Goal: Information Seeking & Learning: Find specific fact

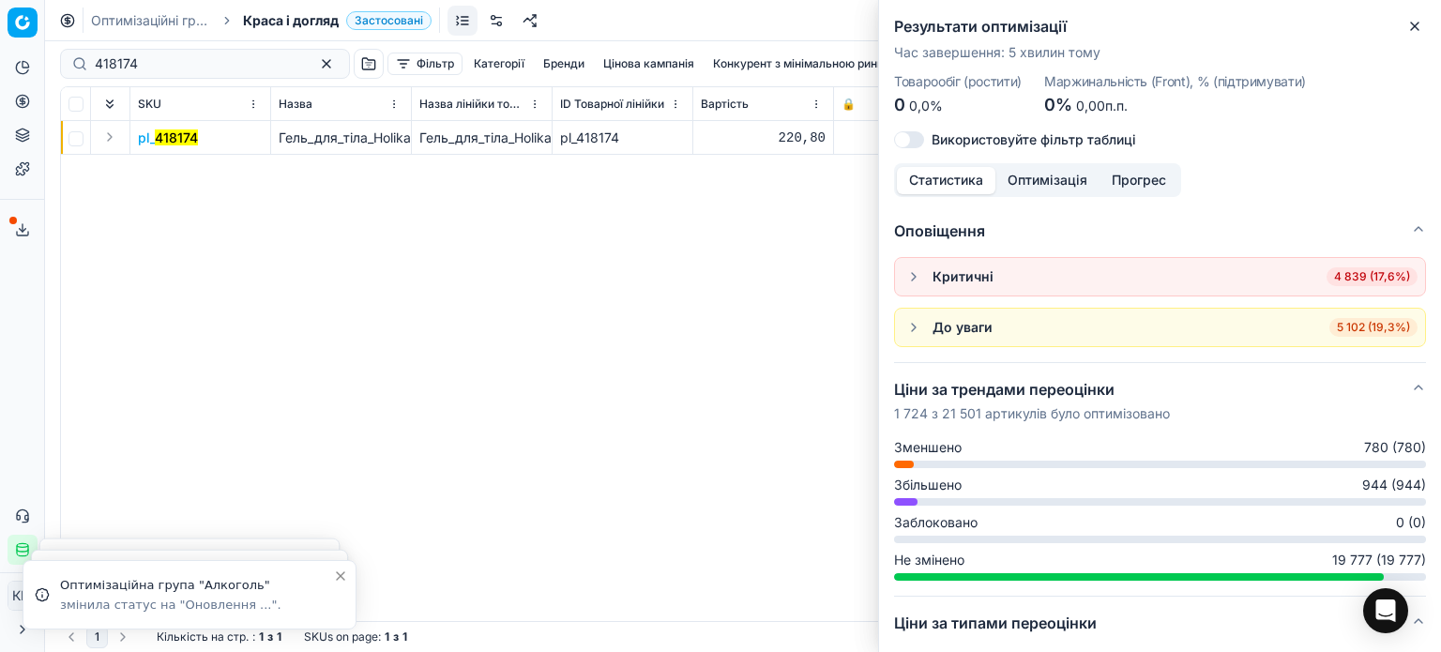
click at [1415, 23] on icon "button" at bounding box center [1414, 26] width 15 height 15
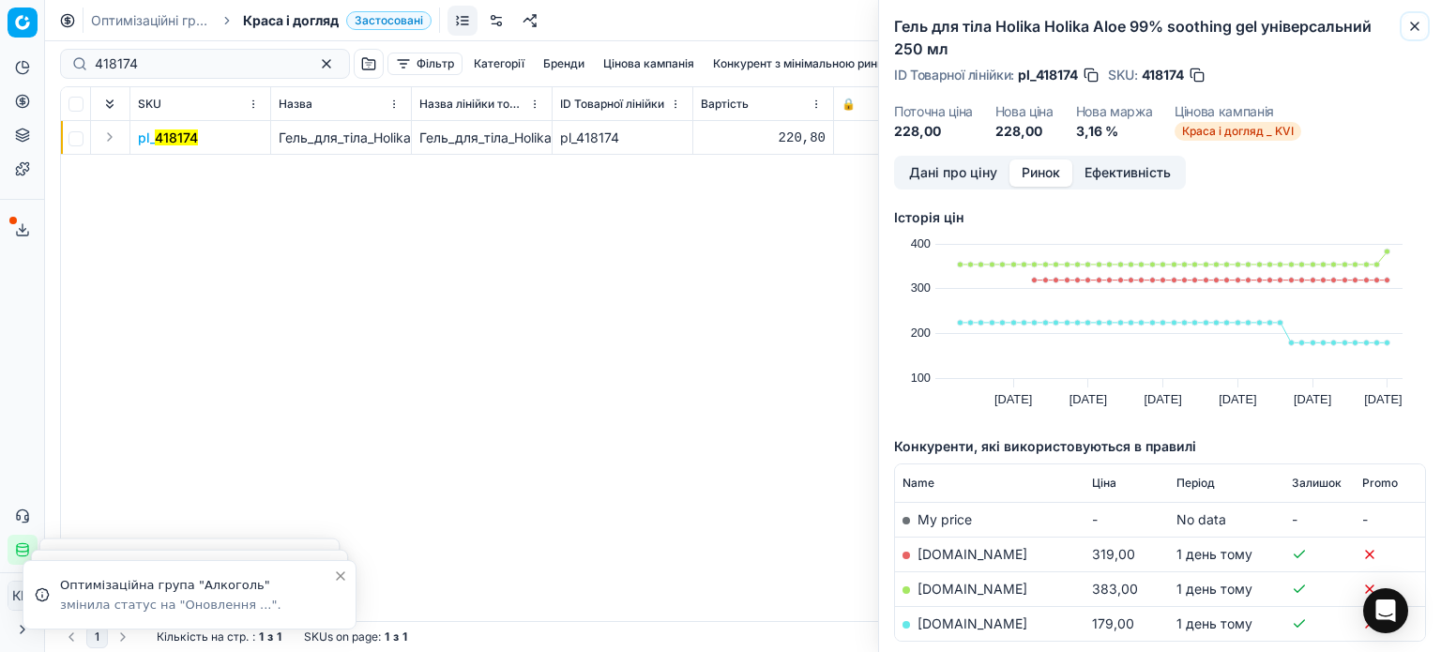
click at [1414, 25] on icon "button" at bounding box center [1415, 27] width 8 height 8
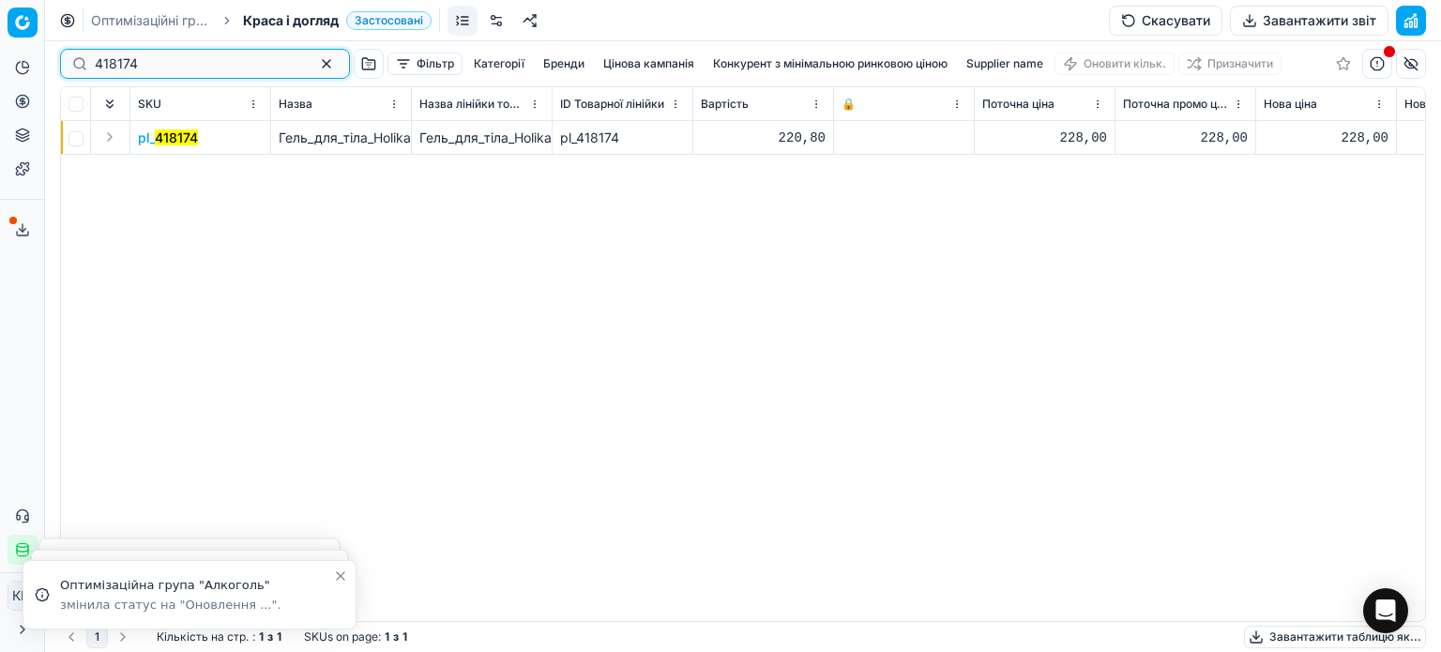
drag, startPoint x: 146, startPoint y: 67, endPoint x: 50, endPoint y: 66, distance: 96.6
click at [50, 66] on div "Pricing platform Аналітика Цінова оптимізація Асортимент продукції Шаблони Серв…" at bounding box center [720, 326] width 1441 height 652
paste input "503162"
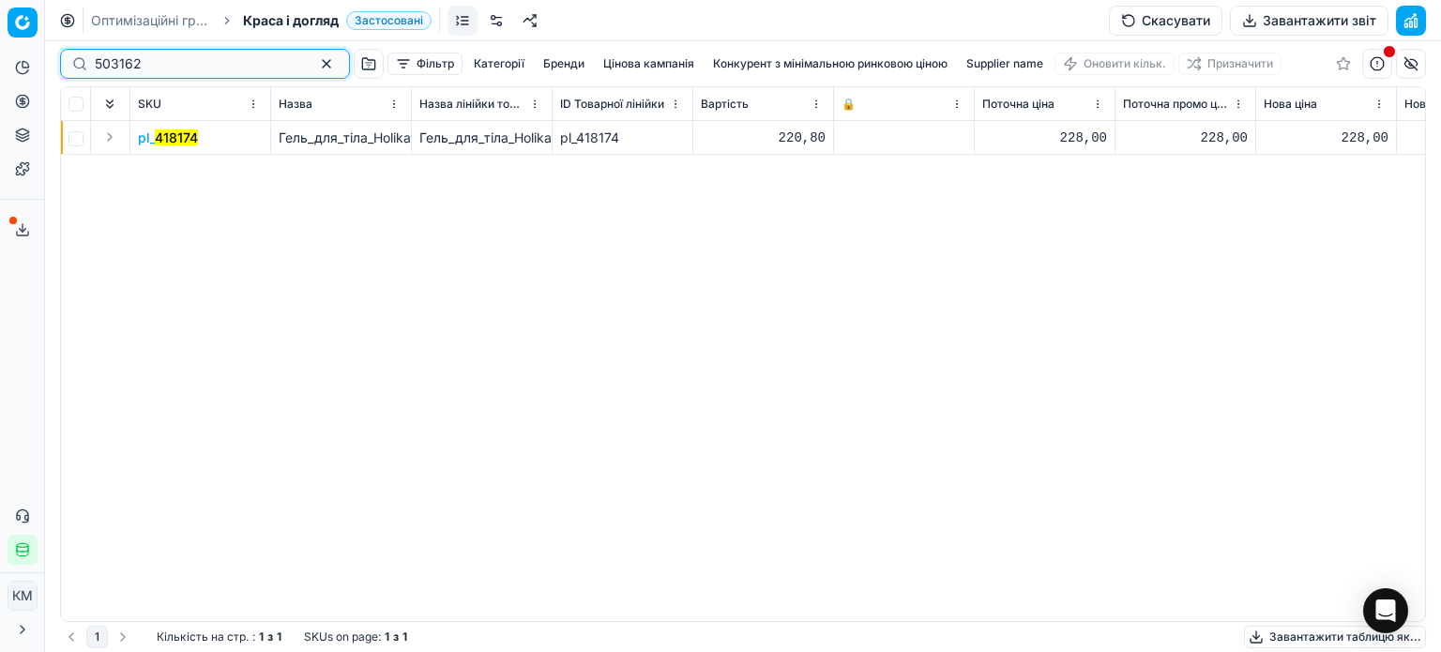
type input "503162"
click at [171, 142] on mark "503162" at bounding box center [178, 137] width 47 height 16
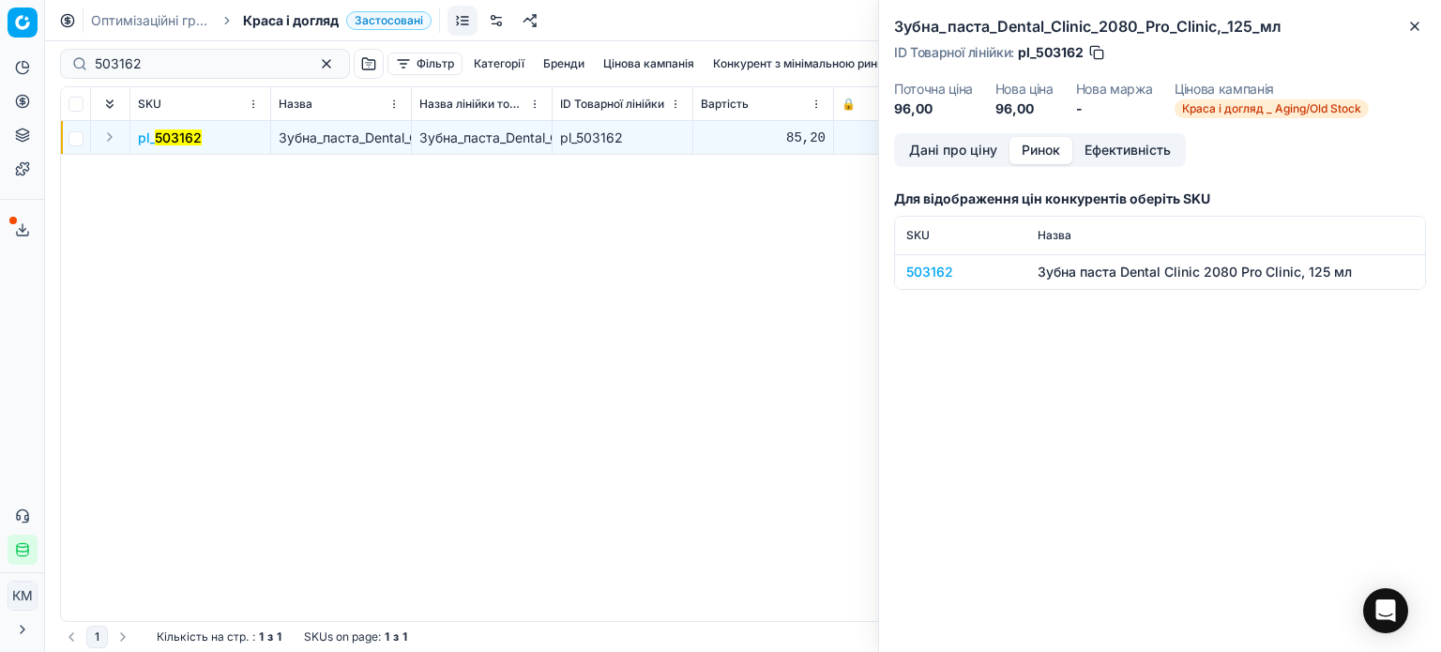
click at [1050, 159] on button "Ринок" at bounding box center [1040, 150] width 63 height 27
click at [923, 262] on td "503162" at bounding box center [960, 271] width 131 height 35
click at [925, 272] on div "503162" at bounding box center [960, 272] width 109 height 19
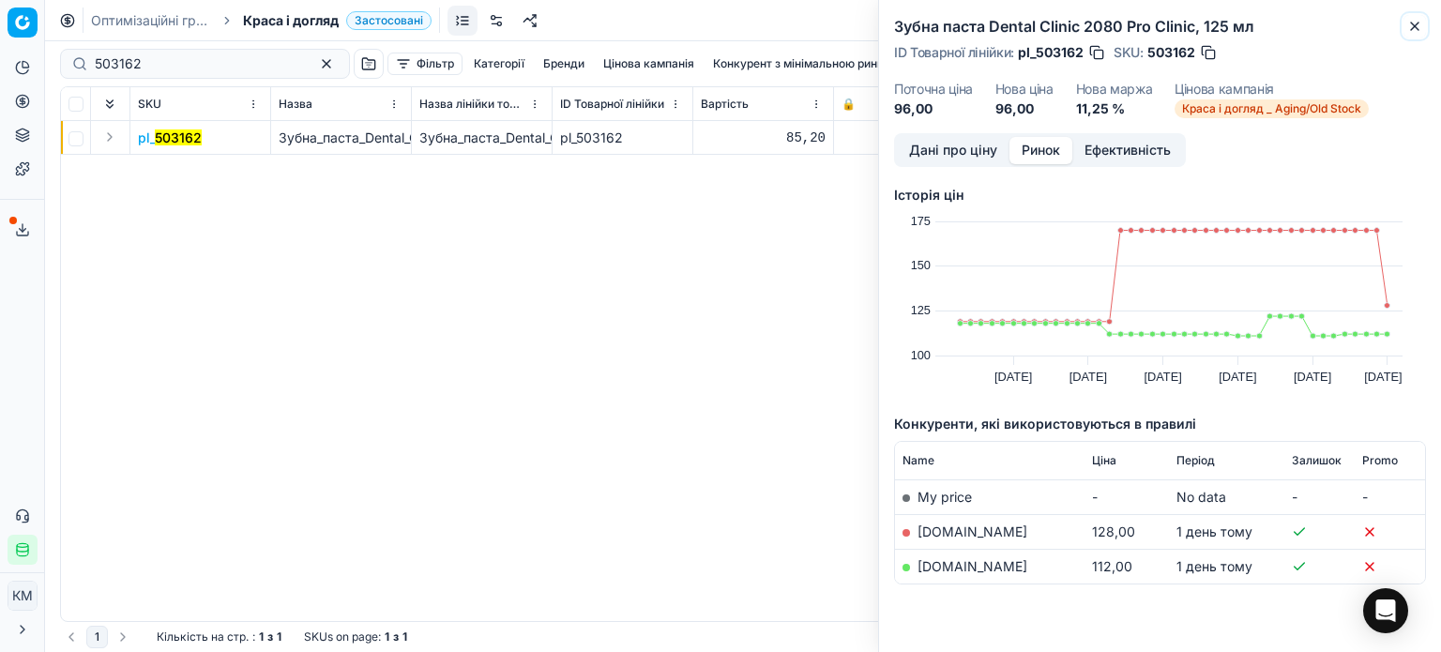
drag, startPoint x: 1412, startPoint y: 29, endPoint x: 1255, endPoint y: 7, distance: 158.2
click at [1413, 29] on icon "button" at bounding box center [1414, 26] width 15 height 15
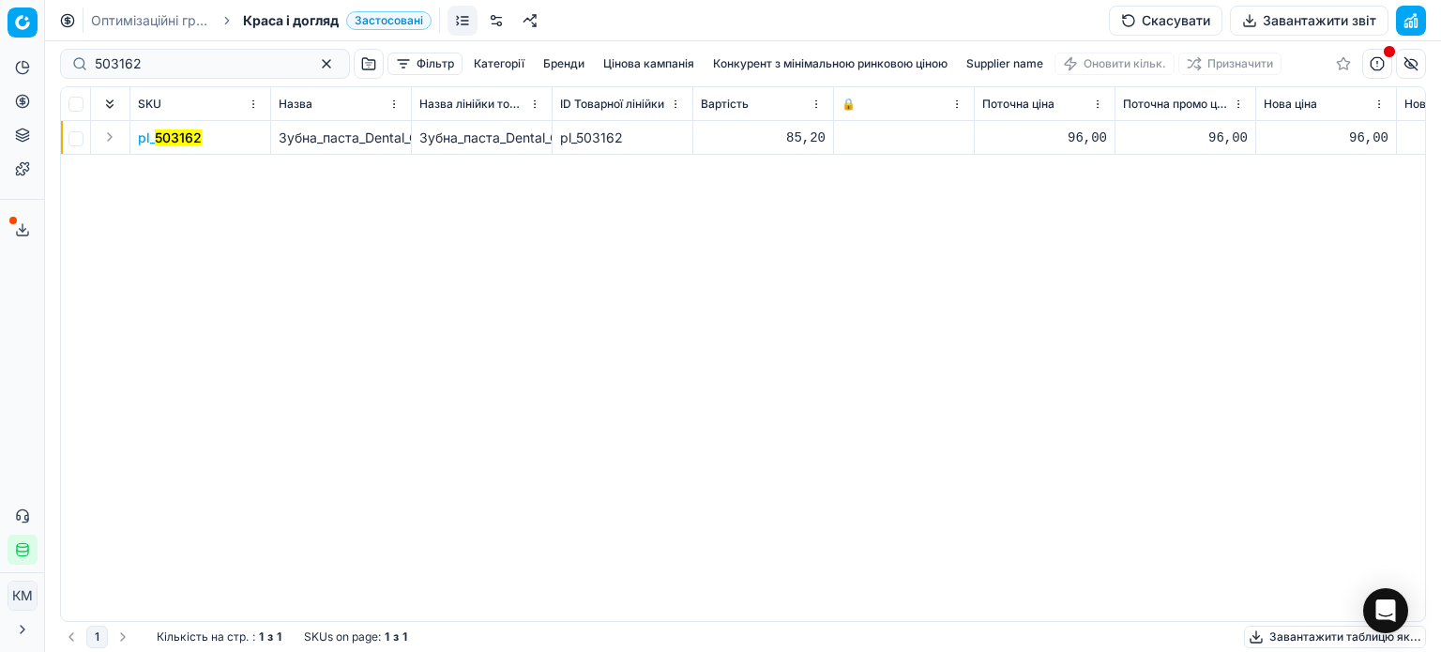
click at [167, 144] on mark "503162" at bounding box center [178, 137] width 47 height 16
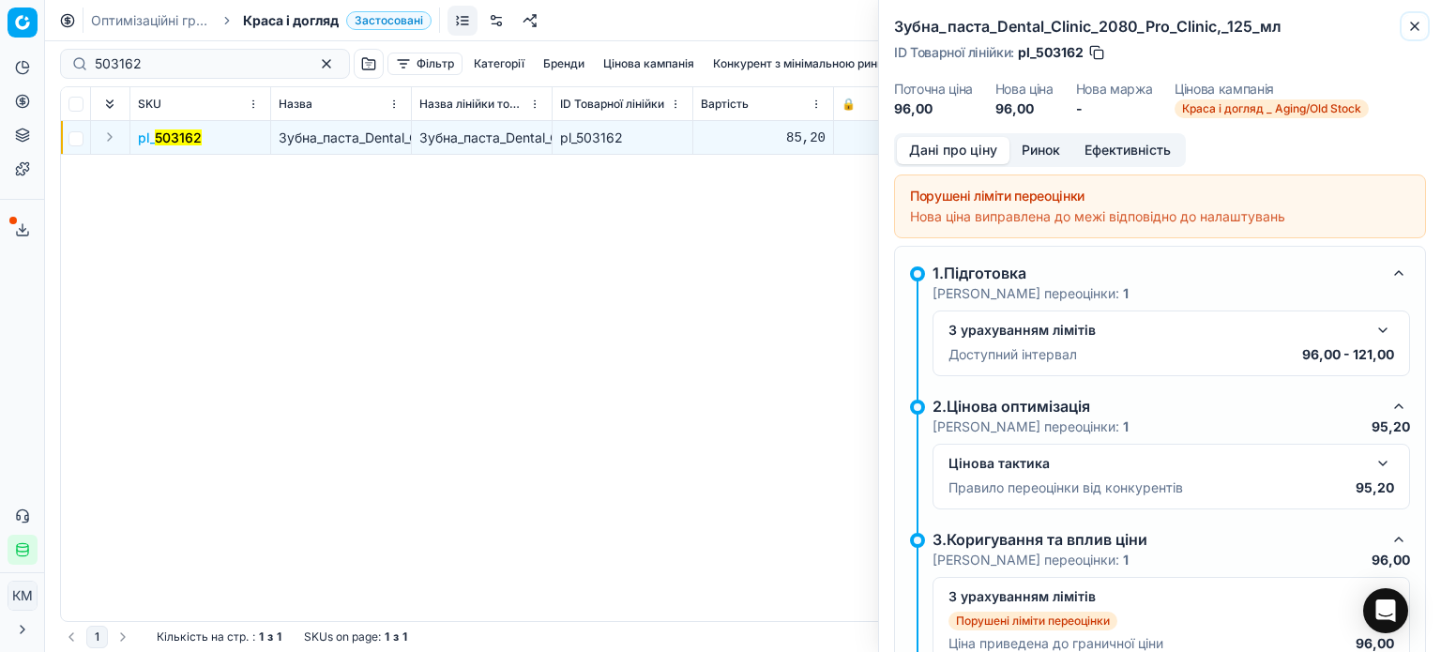
click at [1415, 26] on icon "button" at bounding box center [1414, 26] width 15 height 15
